Goal: Task Accomplishment & Management: Manage account settings

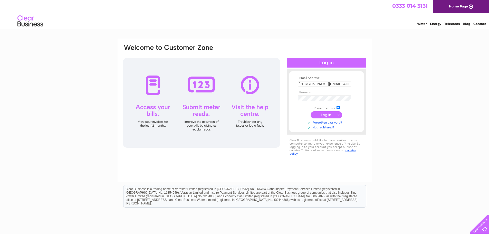
click at [327, 114] on input "submit" at bounding box center [327, 114] width 32 height 7
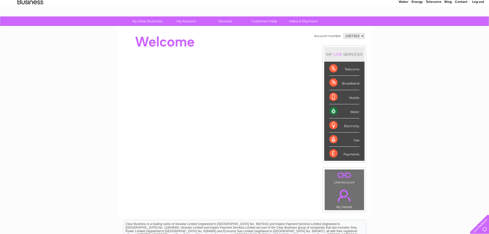
scroll to position [19, 0]
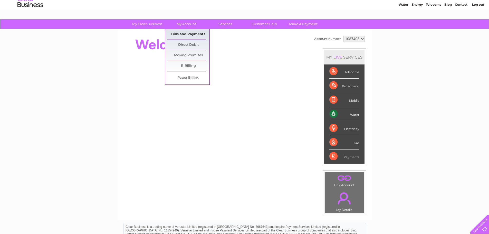
click at [188, 35] on link "Bills and Payments" at bounding box center [188, 34] width 42 height 10
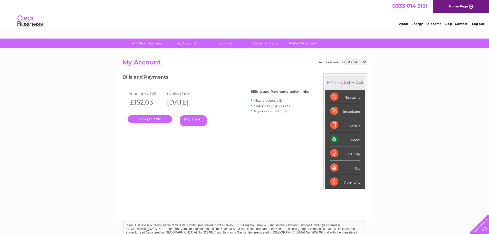
click at [151, 118] on link "." at bounding box center [150, 118] width 45 height 7
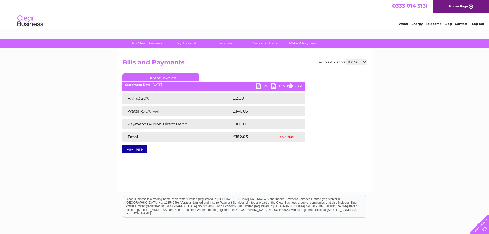
click at [265, 85] on link "PDF" at bounding box center [263, 86] width 15 height 7
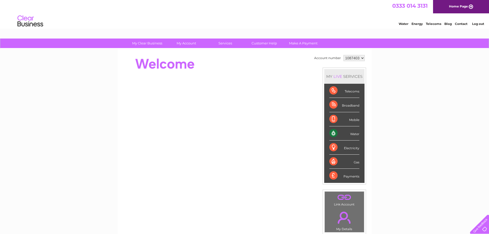
drag, startPoint x: 0, startPoint y: 0, endPoint x: 59, endPoint y: 86, distance: 104.1
click at [59, 86] on div "My Clear Business Login Details My Details My Preferences Link Account My Accou…" at bounding box center [244, 183] width 489 height 289
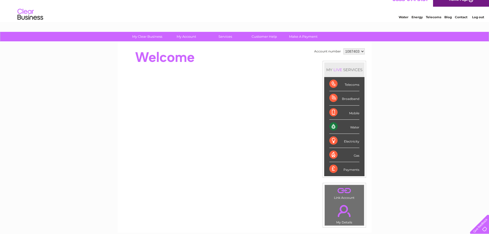
scroll to position [6, 0]
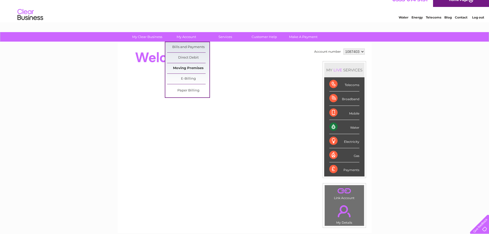
click at [182, 69] on link "Moving Premises" at bounding box center [188, 68] width 42 height 10
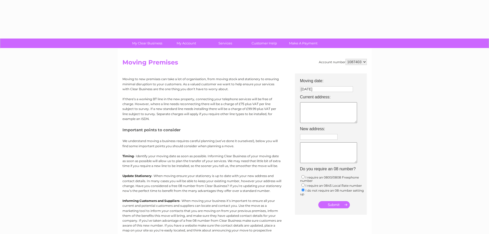
type input "Enter postcode..."
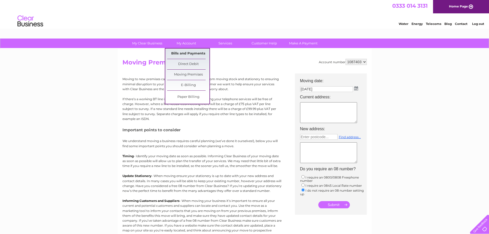
click at [187, 53] on link "Bills and Payments" at bounding box center [188, 54] width 42 height 10
